Goal: Task Accomplishment & Management: Use online tool/utility

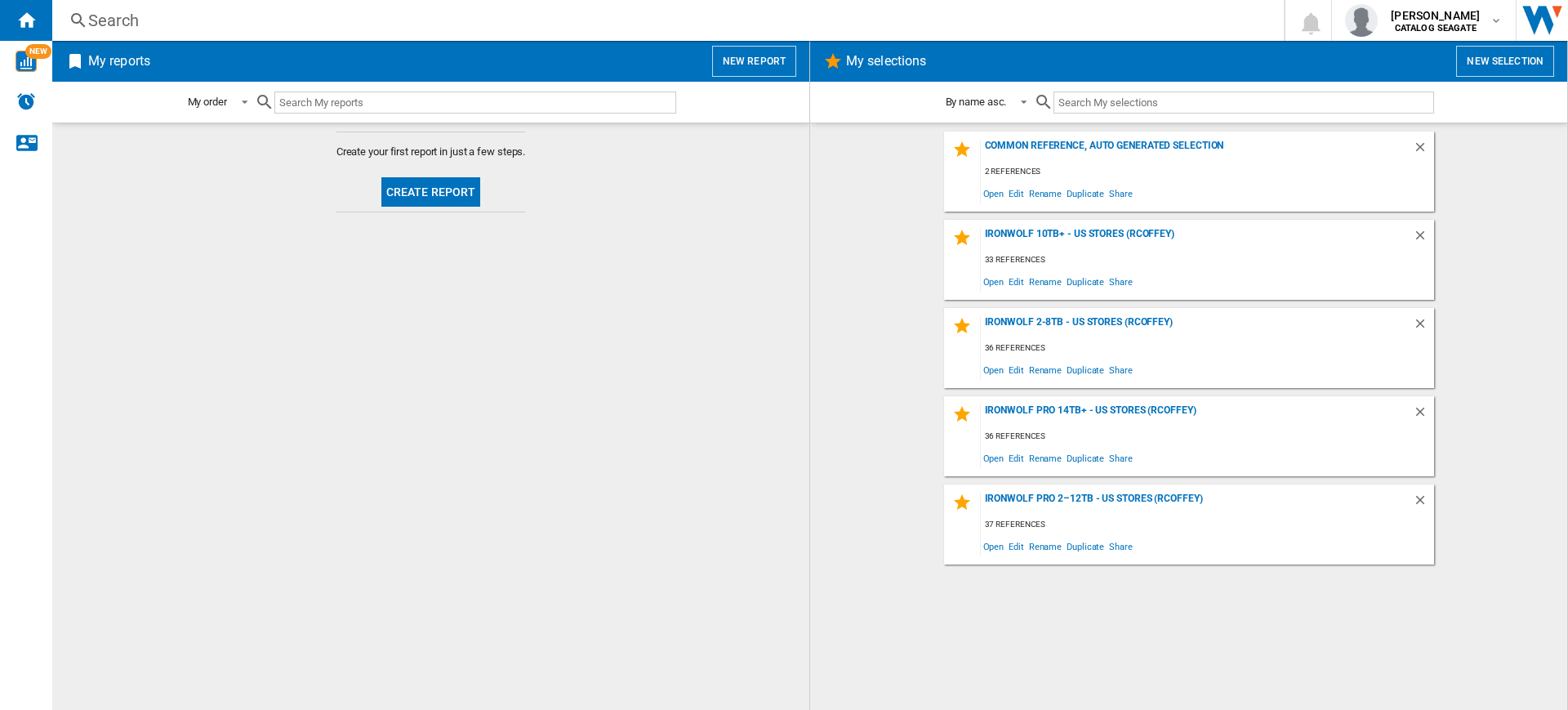
click at [731, 68] on button "New report" at bounding box center [755, 61] width 85 height 31
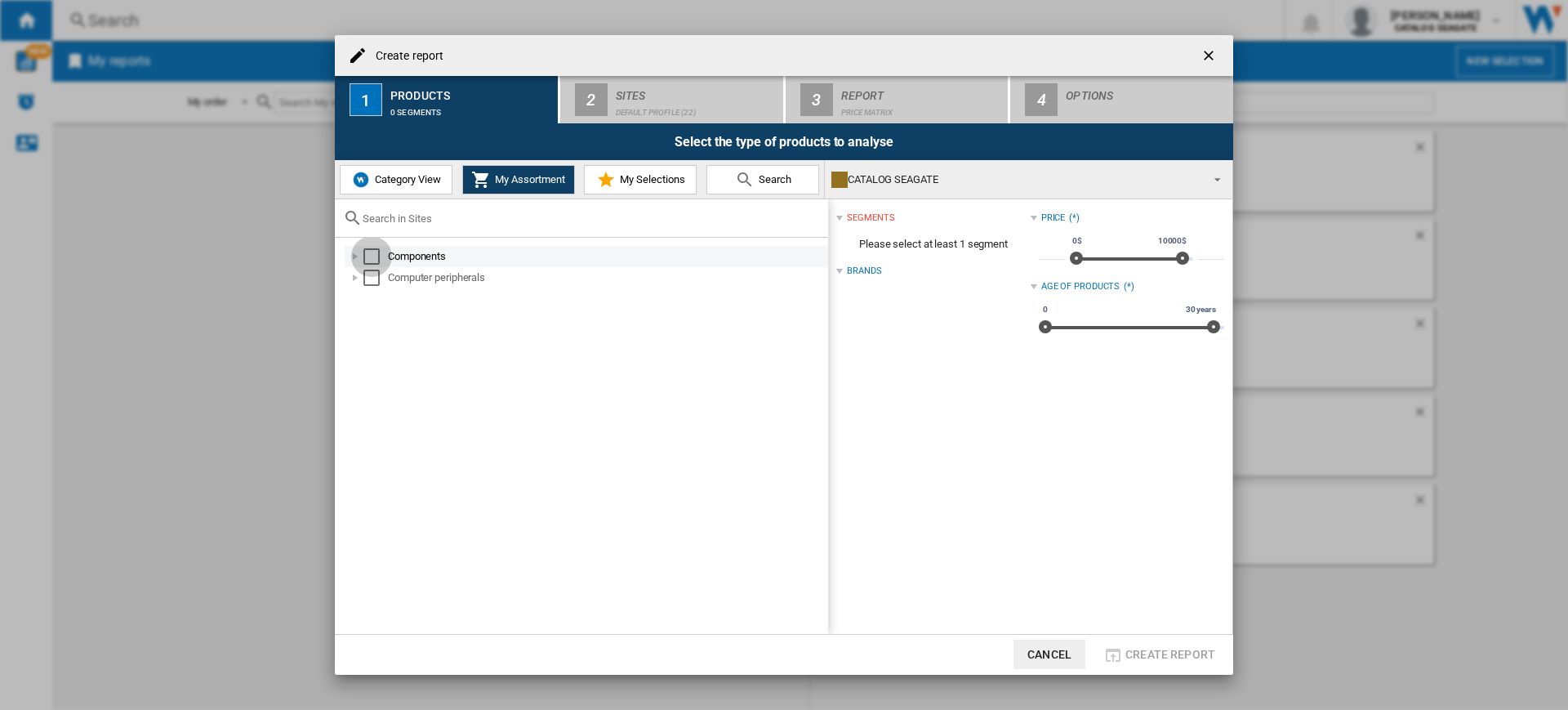
click at [373, 248] on div "Select" at bounding box center [371, 255] width 16 height 16
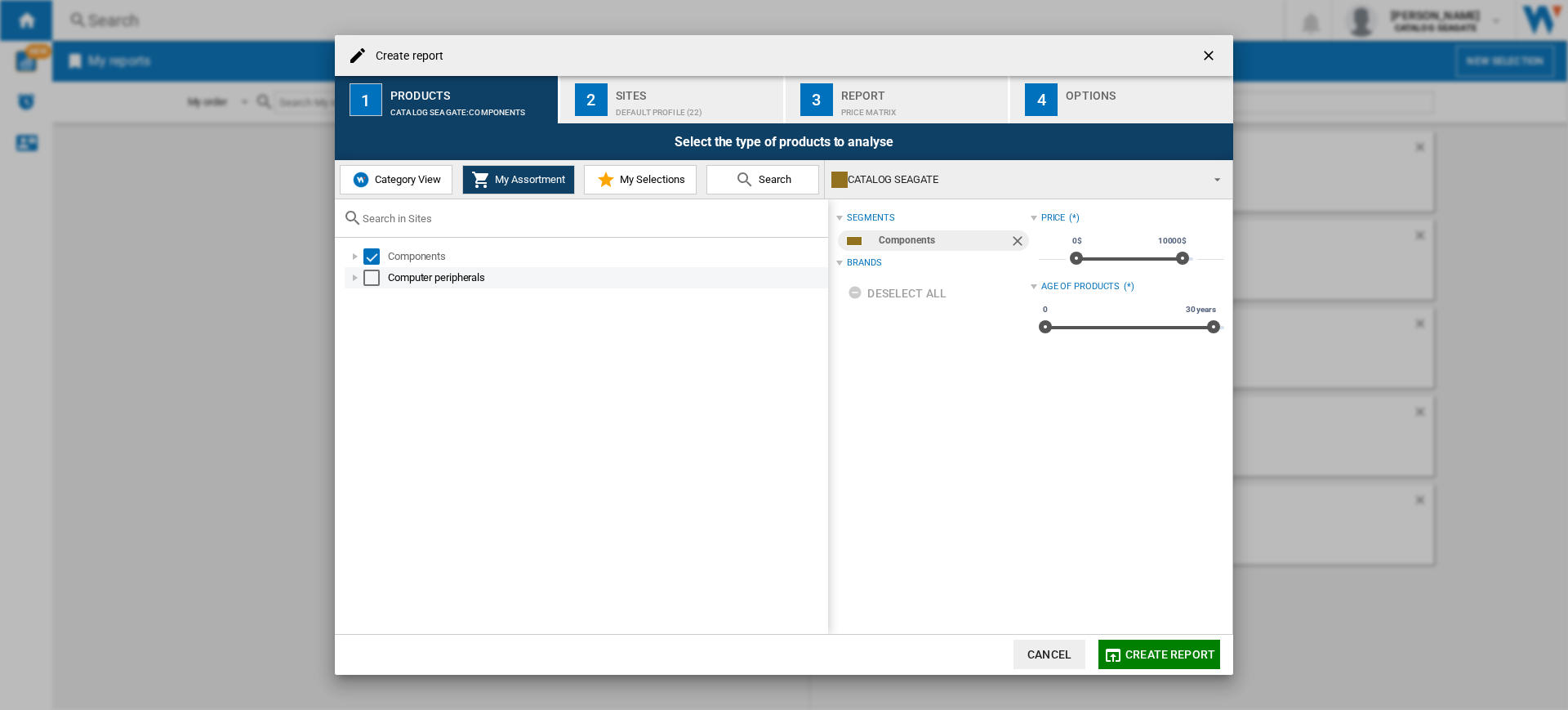
click at [374, 272] on div "Select" at bounding box center [371, 277] width 16 height 16
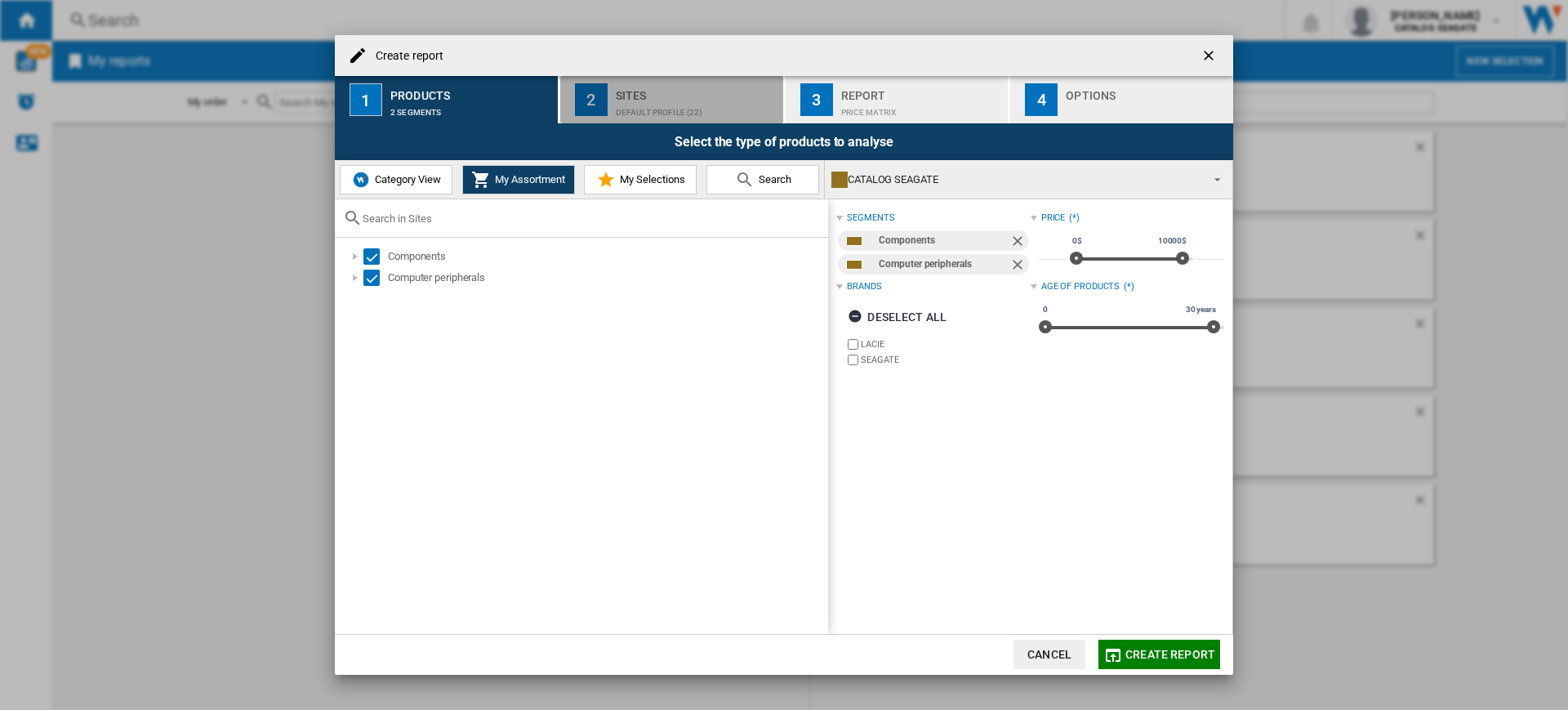
click at [650, 103] on div "Default profile (22)" at bounding box center [696, 108] width 161 height 17
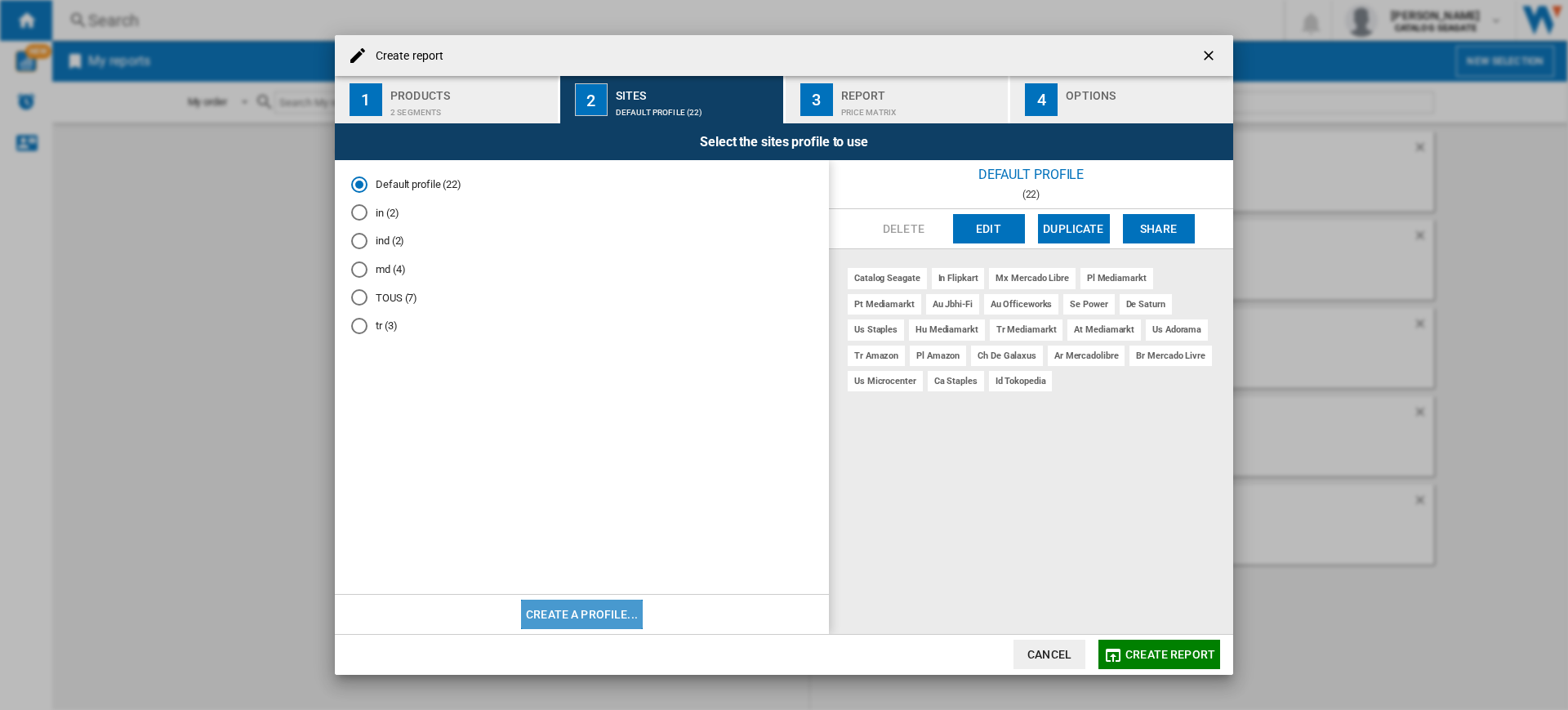
click at [592, 610] on button "Create a profile..." at bounding box center [582, 614] width 122 height 29
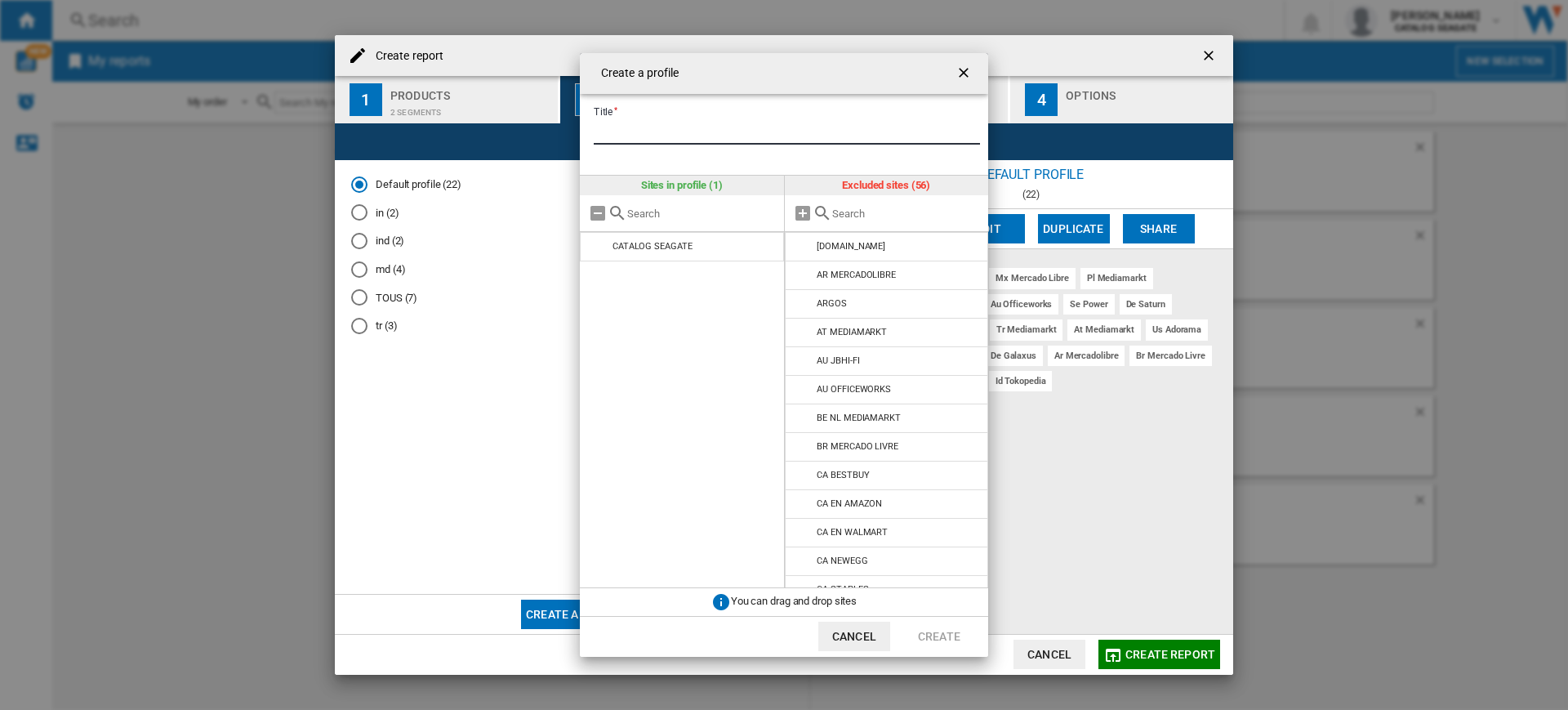
click at [650, 132] on input "Title" at bounding box center [786, 132] width 386 height 24
type input "**"
click at [880, 221] on div at bounding box center [886, 213] width 204 height 37
click at [896, 217] on input "text" at bounding box center [906, 213] width 148 height 12
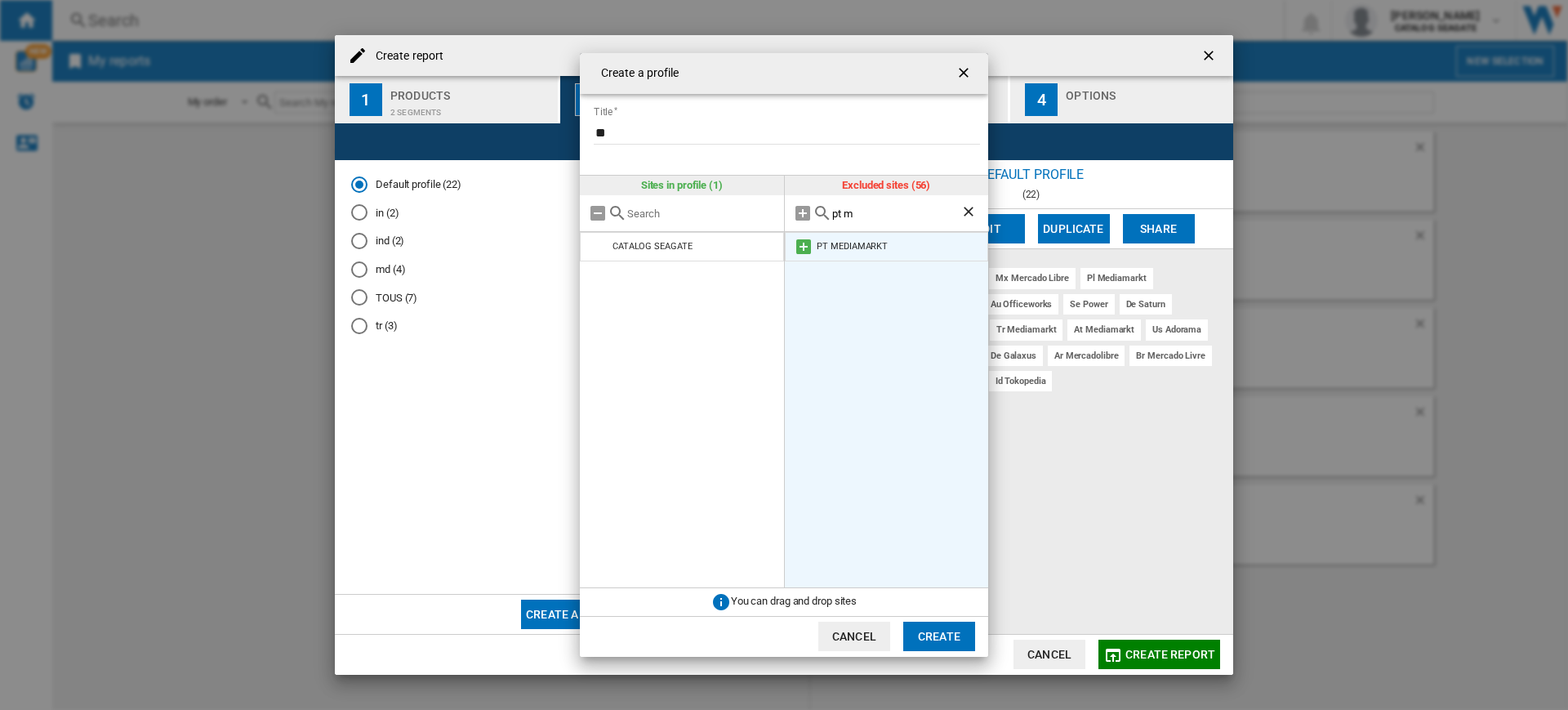
type input "pt m"
click at [804, 247] on md-icon at bounding box center [804, 246] width 20 height 20
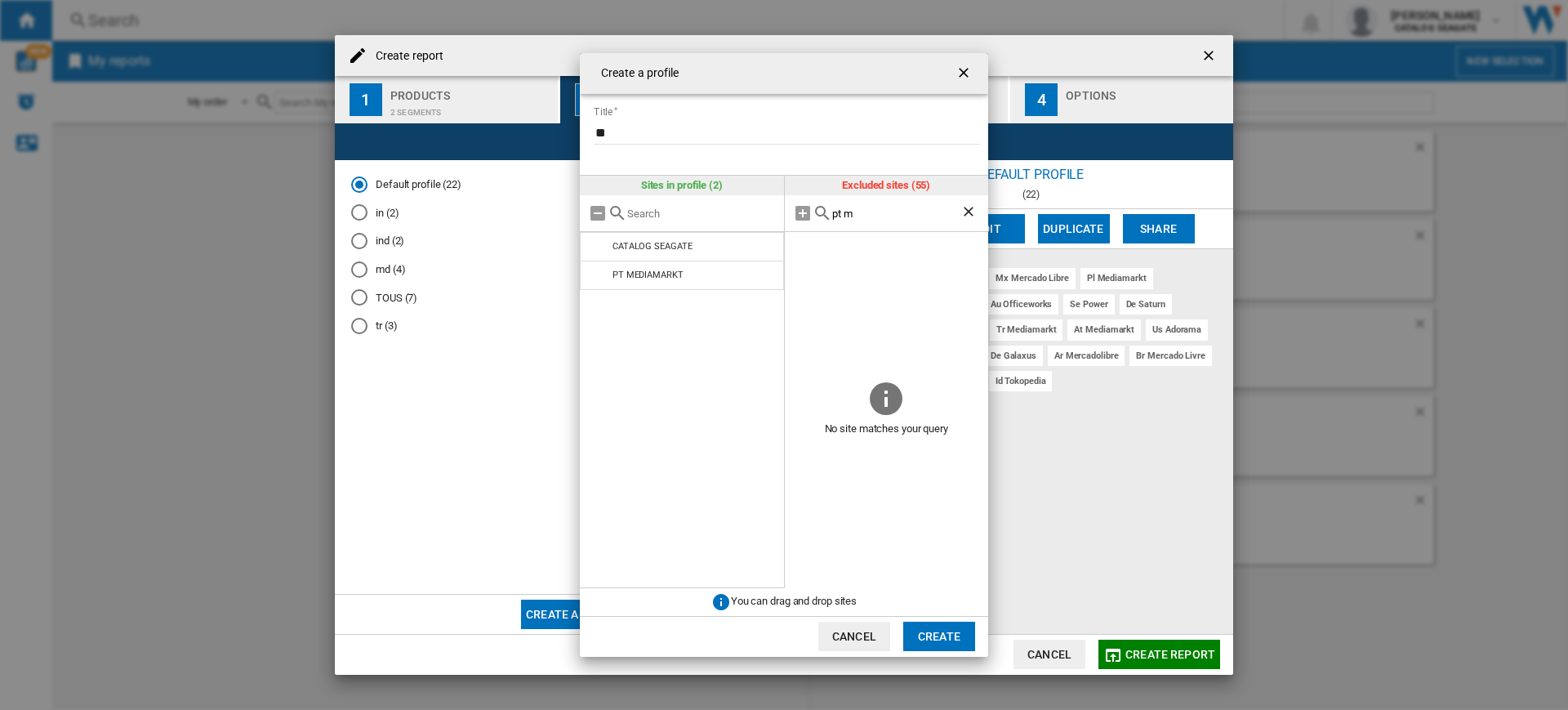
click at [939, 632] on button "Create" at bounding box center [939, 636] width 72 height 29
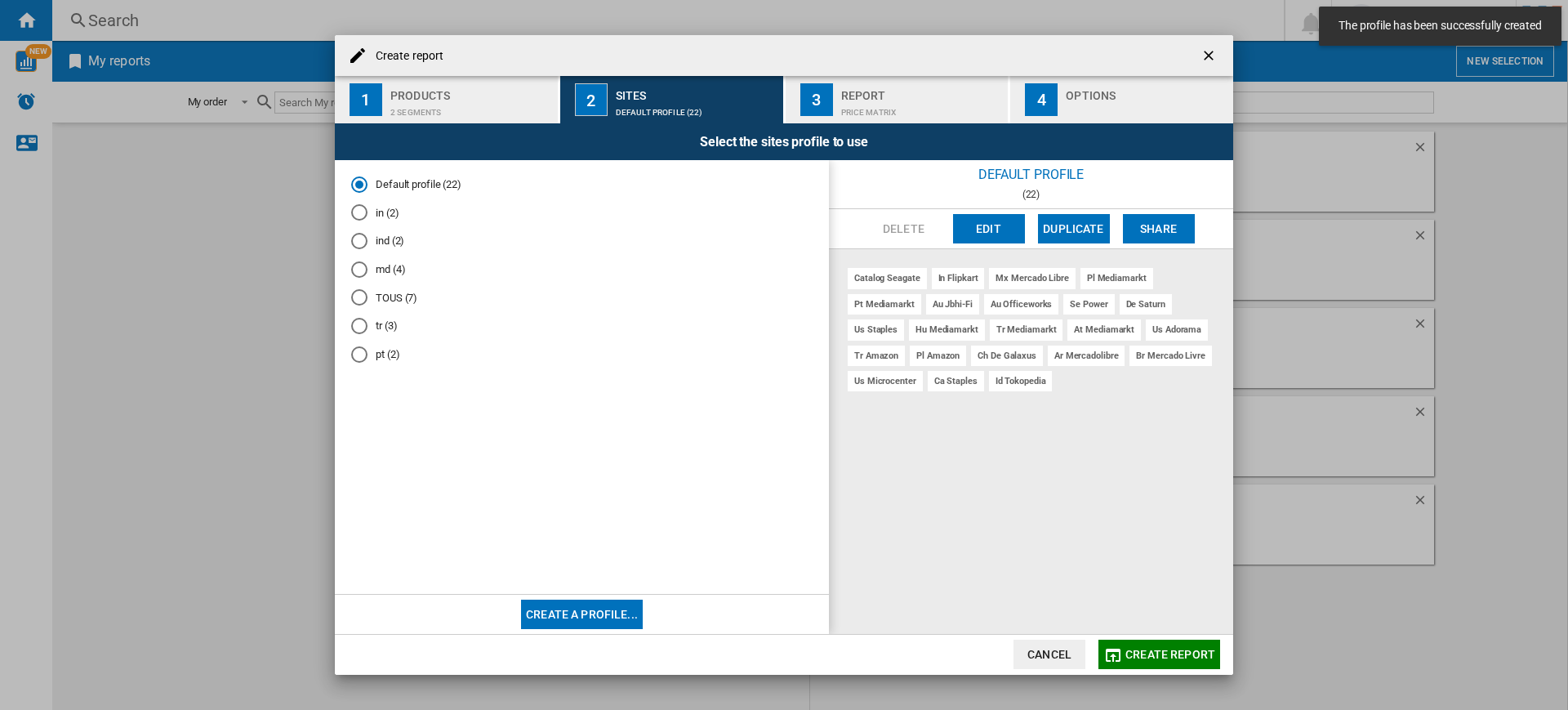
click at [385, 357] on md-radio-button "pt (2)" at bounding box center [581, 354] width 461 height 16
click at [1143, 666] on button "Create report" at bounding box center [1160, 654] width 122 height 29
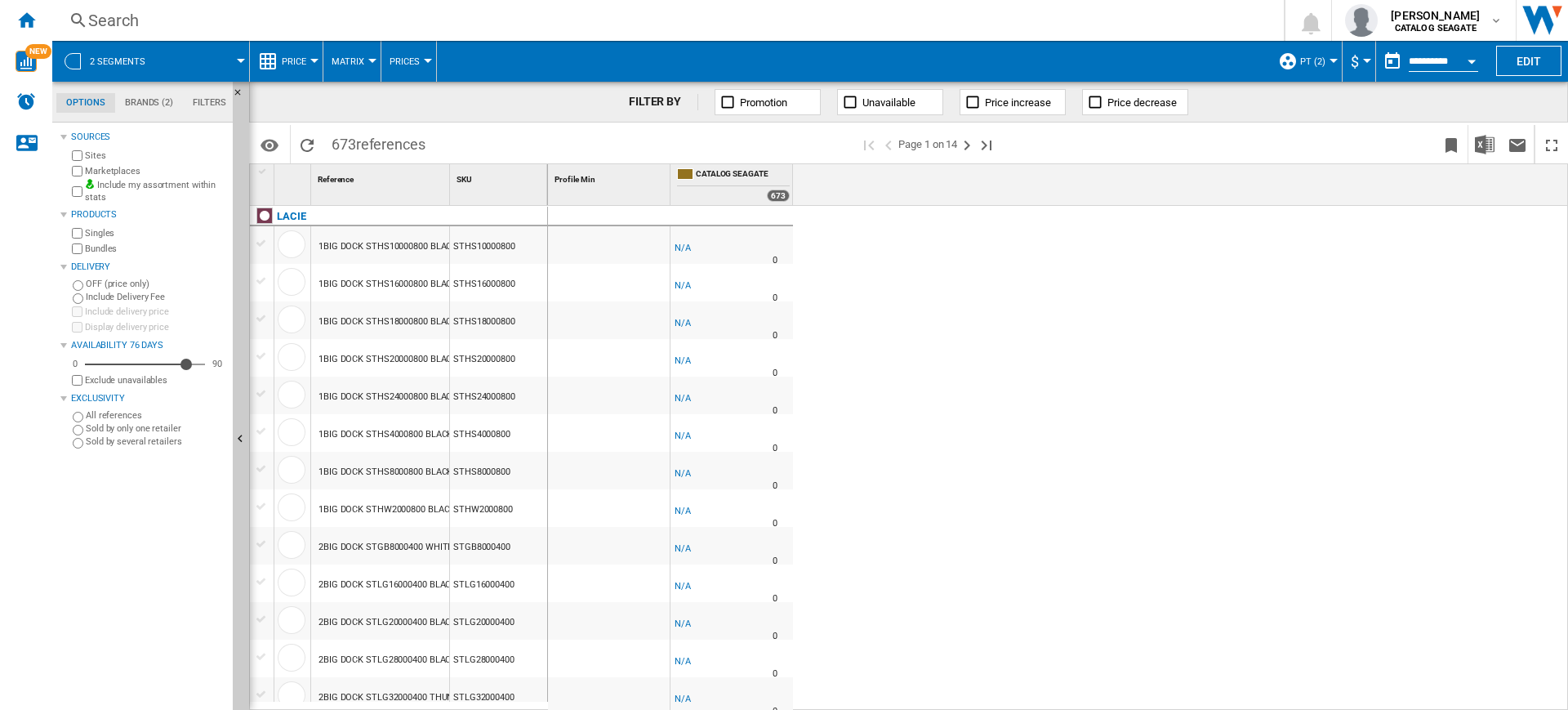
click at [270, 56] on ng-md-icon at bounding box center [268, 61] width 20 height 20
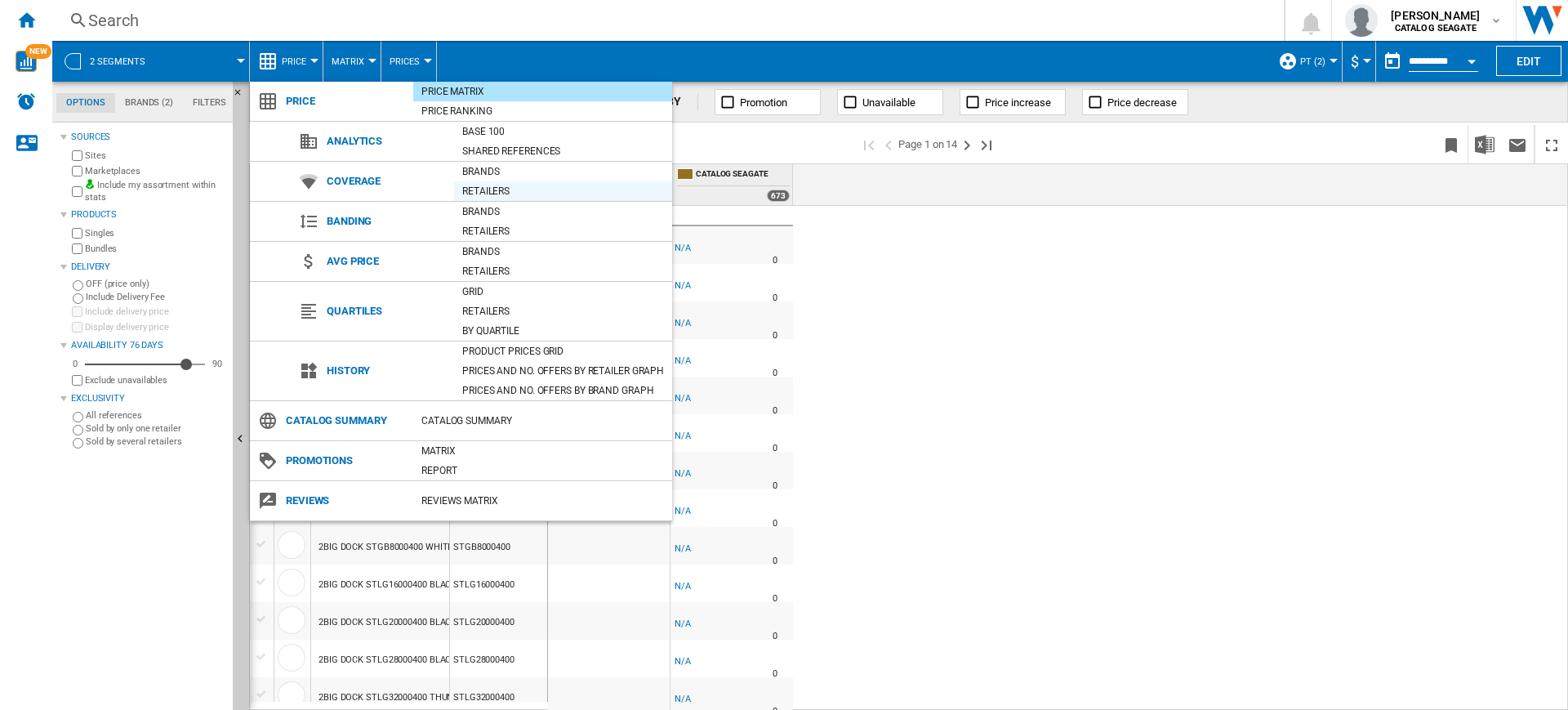
click at [505, 186] on div "Retailers" at bounding box center [563, 191] width 218 height 16
